Goal: Find specific page/section: Find specific page/section

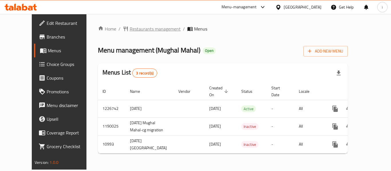
click at [130, 31] on span "Restaurants management" at bounding box center [155, 28] width 51 height 7
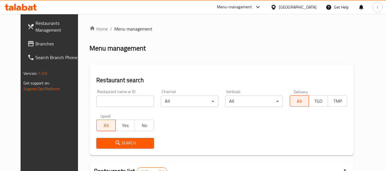
click at [35, 45] on span "Branches" at bounding box center [57, 43] width 45 height 7
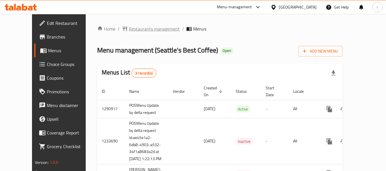
click at [131, 28] on span "Restaurants management" at bounding box center [154, 28] width 51 height 7
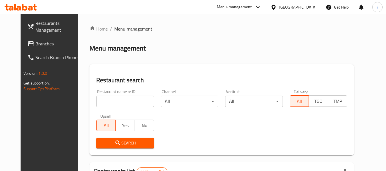
drag, startPoint x: 99, startPoint y: 104, endPoint x: 99, endPoint y: 110, distance: 5.5
click at [99, 104] on input "search" at bounding box center [124, 101] width 57 height 11
paste input "644956"
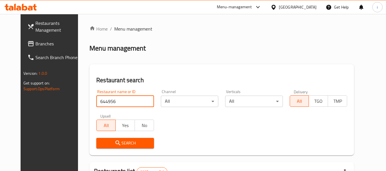
type input "644956"
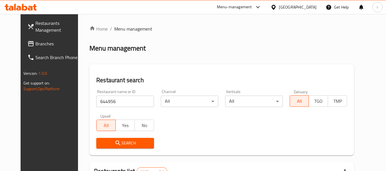
click at [102, 145] on span "Search" at bounding box center [125, 143] width 48 height 7
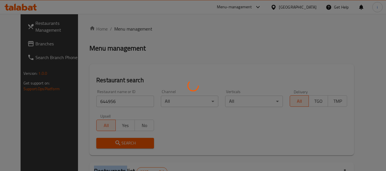
click at [102, 145] on div at bounding box center [193, 85] width 386 height 171
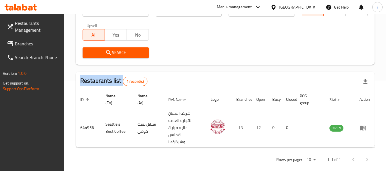
scroll to position [98, 0]
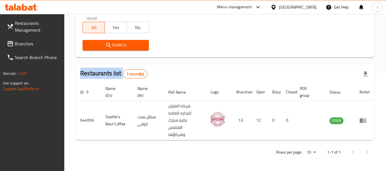
click at [277, 7] on icon at bounding box center [274, 7] width 6 height 6
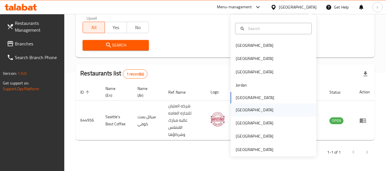
click at [236, 109] on div "[GEOGRAPHIC_DATA]" at bounding box center [255, 110] width 38 height 6
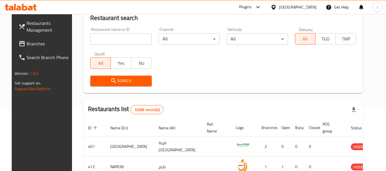
scroll to position [98, 0]
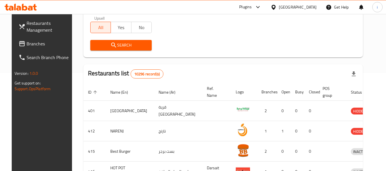
click at [30, 45] on span "Branches" at bounding box center [49, 43] width 45 height 7
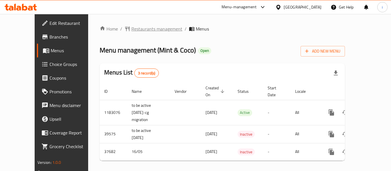
click at [139, 26] on span "Restaurants management" at bounding box center [156, 28] width 51 height 7
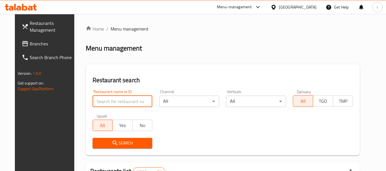
drag, startPoint x: 110, startPoint y: 105, endPoint x: 107, endPoint y: 115, distance: 10.1
click at [110, 105] on input "search" at bounding box center [123, 101] width 60 height 11
paste input "19507"
type input "19507"
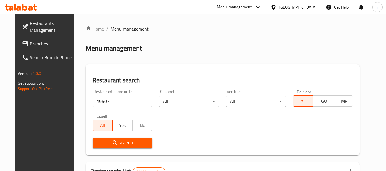
click at [107, 152] on div "Restaurant search Restaurant name or ID 19507 Restaurant name or ID Channel All…" at bounding box center [223, 109] width 274 height 91
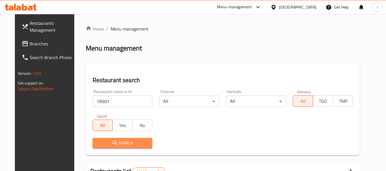
click at [112, 145] on icon "submit" at bounding box center [115, 143] width 7 height 7
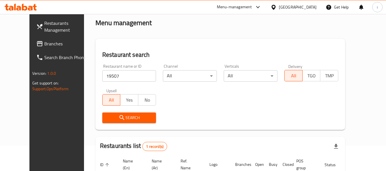
scroll to position [79, 0]
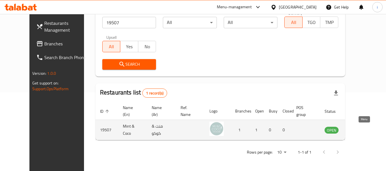
click at [361, 131] on icon "enhanced table" at bounding box center [358, 130] width 6 height 5
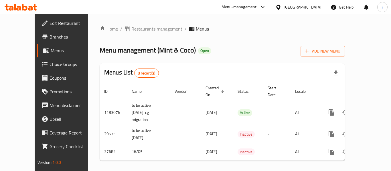
click at [316, 4] on div "[GEOGRAPHIC_DATA]" at bounding box center [302, 7] width 38 height 6
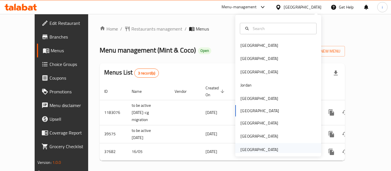
click at [259, 150] on div "[GEOGRAPHIC_DATA]" at bounding box center [259, 150] width 38 height 6
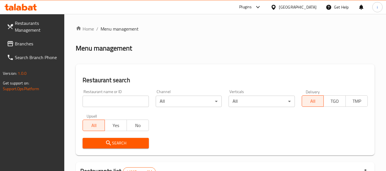
click at [38, 47] on span "Branches" at bounding box center [37, 43] width 45 height 7
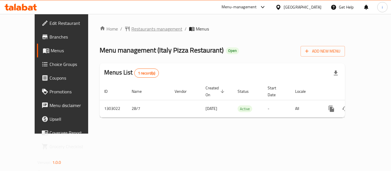
click at [131, 30] on span "Restaurants management" at bounding box center [156, 28] width 51 height 7
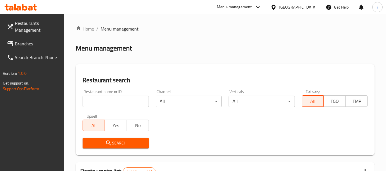
click at [114, 105] on input "search" at bounding box center [116, 101] width 66 height 11
paste input "702675"
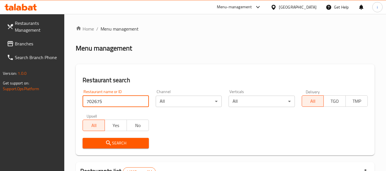
type input "702675"
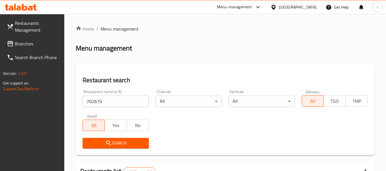
click at [113, 145] on span "Search" at bounding box center [115, 143] width 57 height 7
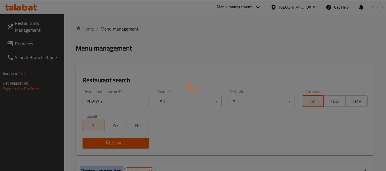
click at [113, 145] on div at bounding box center [193, 85] width 386 height 171
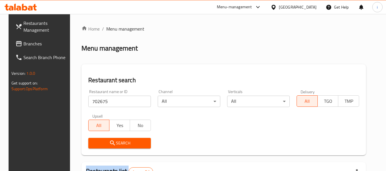
scroll to position [57, 0]
